Goal: Navigation & Orientation: Go to known website

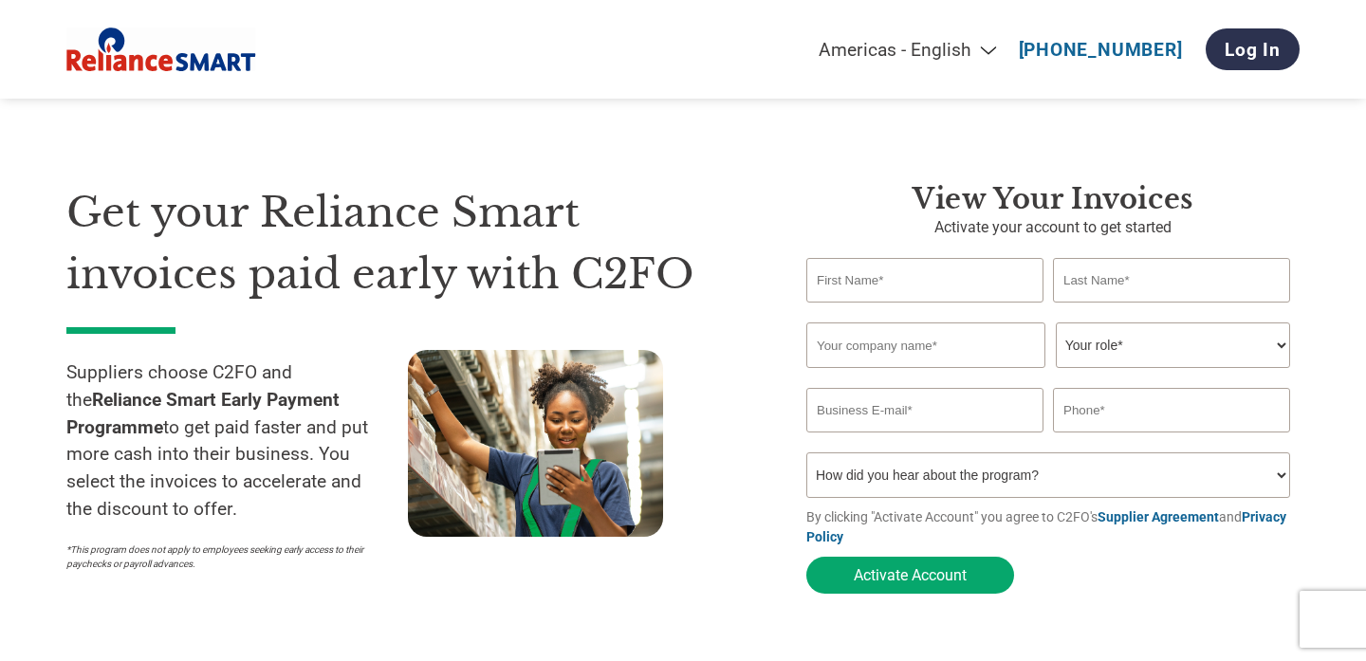
select select "en-[GEOGRAPHIC_DATA]"
click at [1272, 51] on link "Log In" at bounding box center [1252, 49] width 94 height 42
select select "en-[GEOGRAPHIC_DATA]"
click at [1264, 34] on link "Log In" at bounding box center [1252, 49] width 94 height 42
click at [1271, 34] on link "Log In" at bounding box center [1252, 49] width 94 height 42
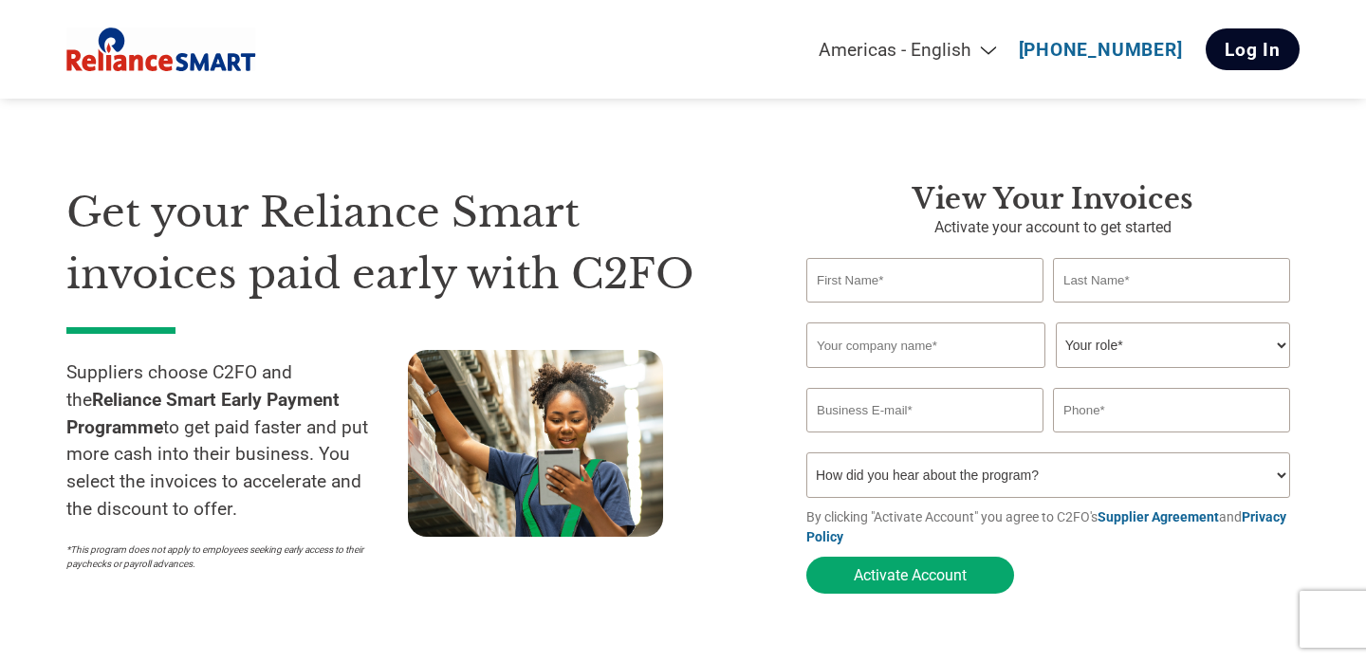
click at [1271, 34] on link "Log In" at bounding box center [1252, 49] width 94 height 42
click at [1280, 50] on link "Log In" at bounding box center [1252, 49] width 94 height 42
